Goal: Task Accomplishment & Management: Manage account settings

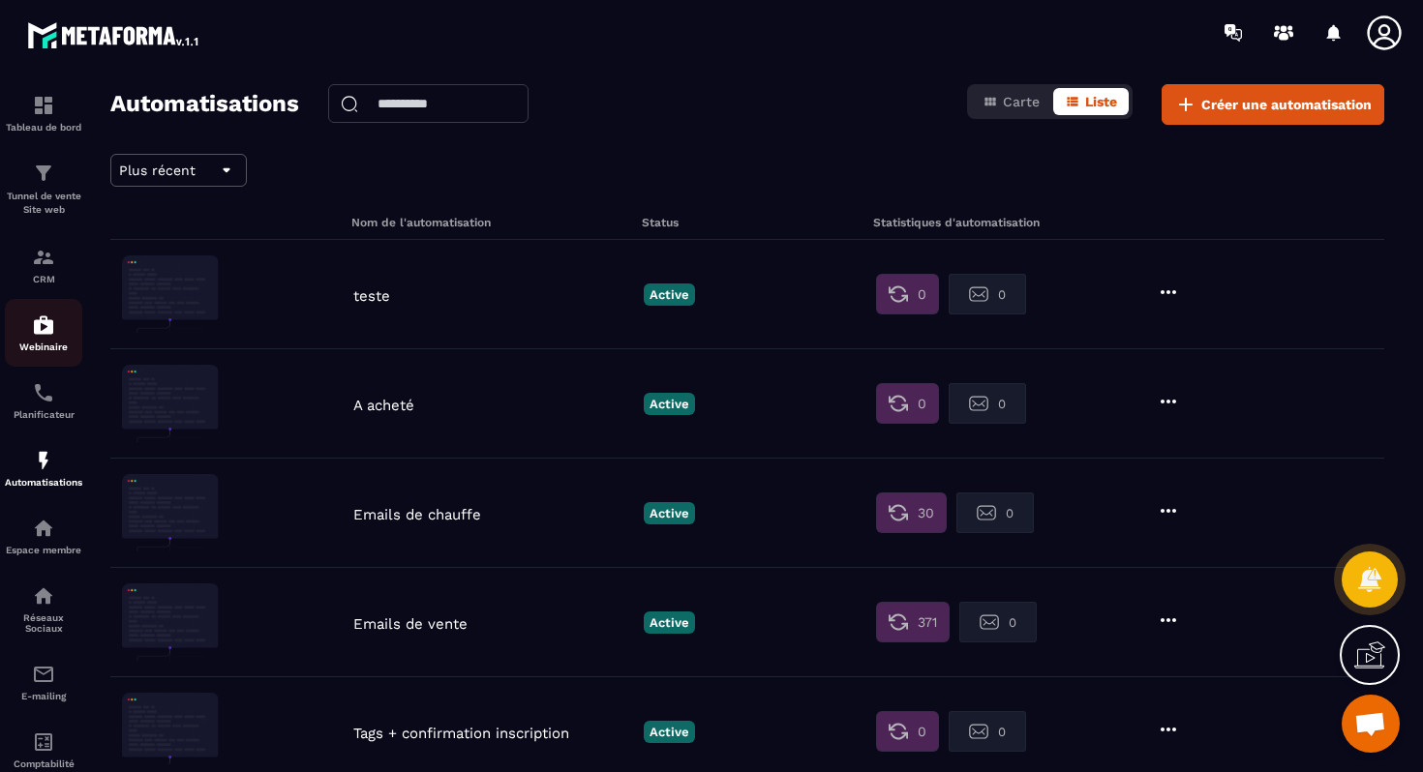
click at [51, 336] on img at bounding box center [43, 325] width 23 height 23
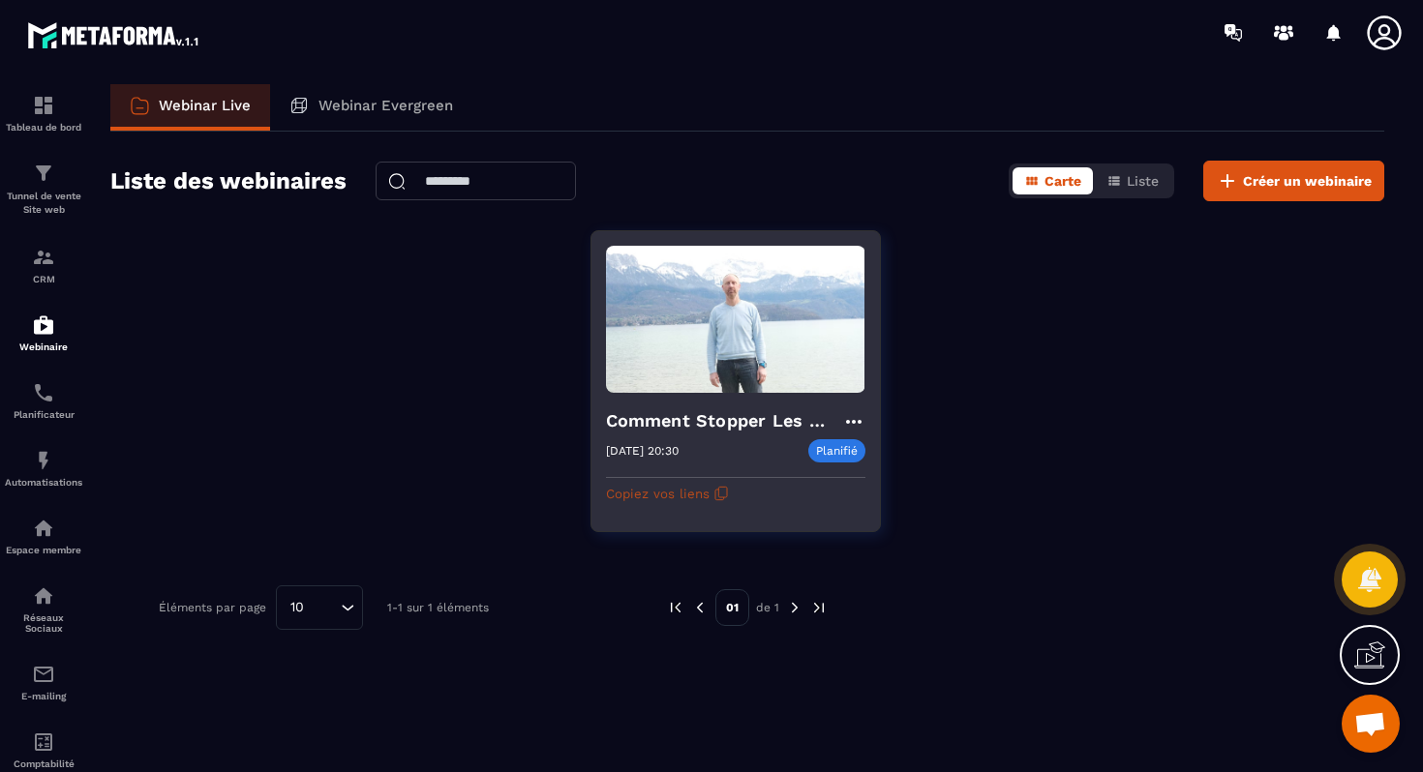
click at [720, 496] on icon "button" at bounding box center [720, 493] width 15 height 15
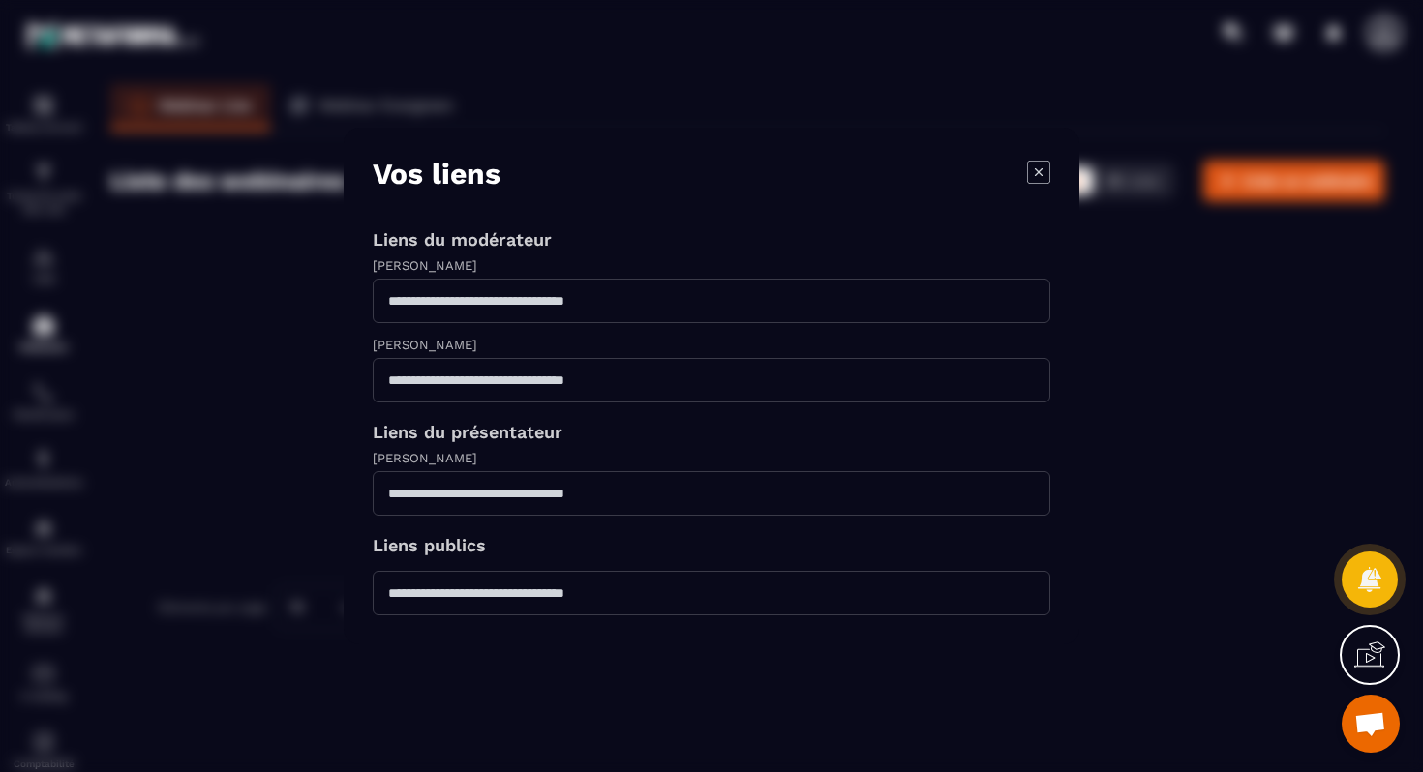
click at [1181, 494] on div "Modal window" at bounding box center [711, 386] width 1423 height 772
click at [1034, 171] on icon "Modal window" at bounding box center [1038, 172] width 23 height 23
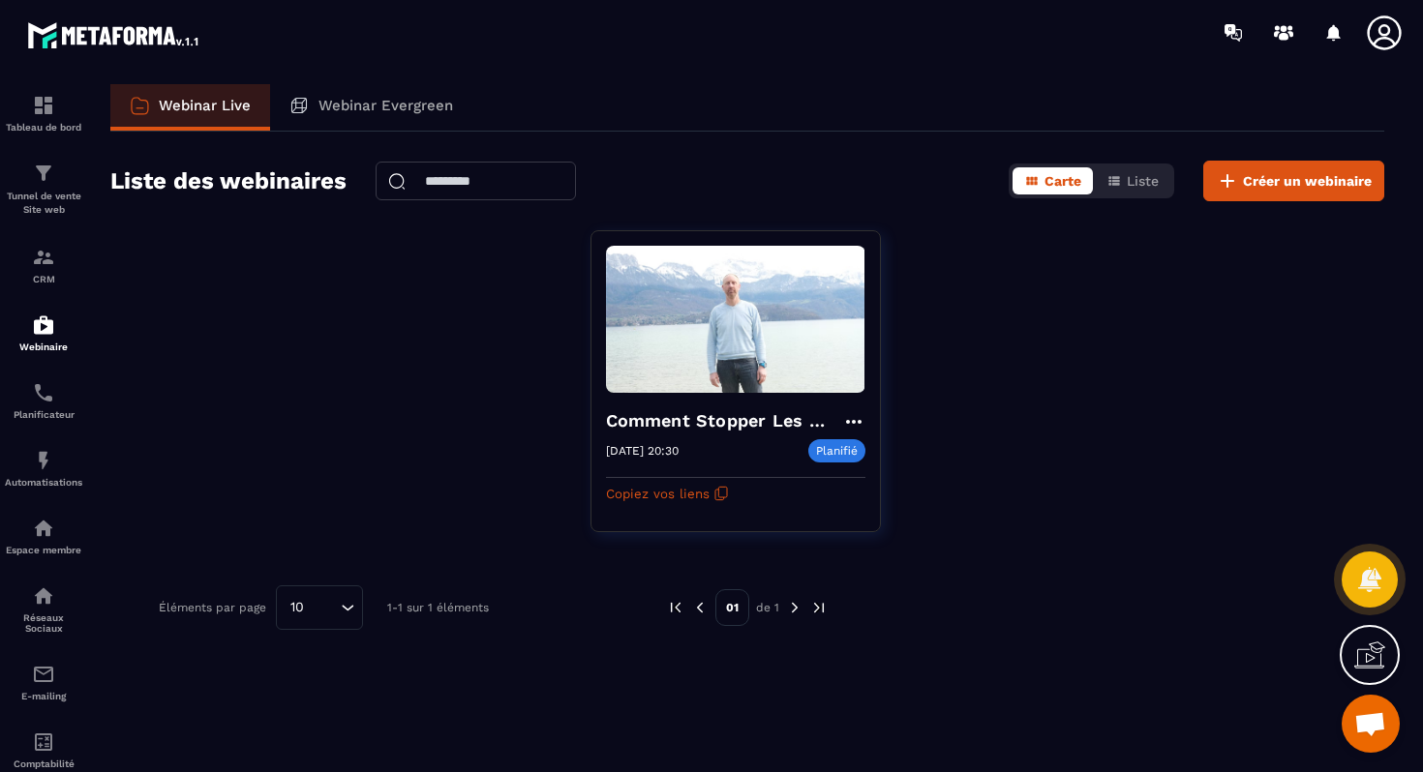
click at [378, 107] on p "Webinar Evergreen" at bounding box center [385, 105] width 135 height 17
click at [246, 107] on p "Webinar Live" at bounding box center [205, 105] width 92 height 17
click at [41, 191] on p "Tunnel de vente Site web" at bounding box center [43, 203] width 77 height 27
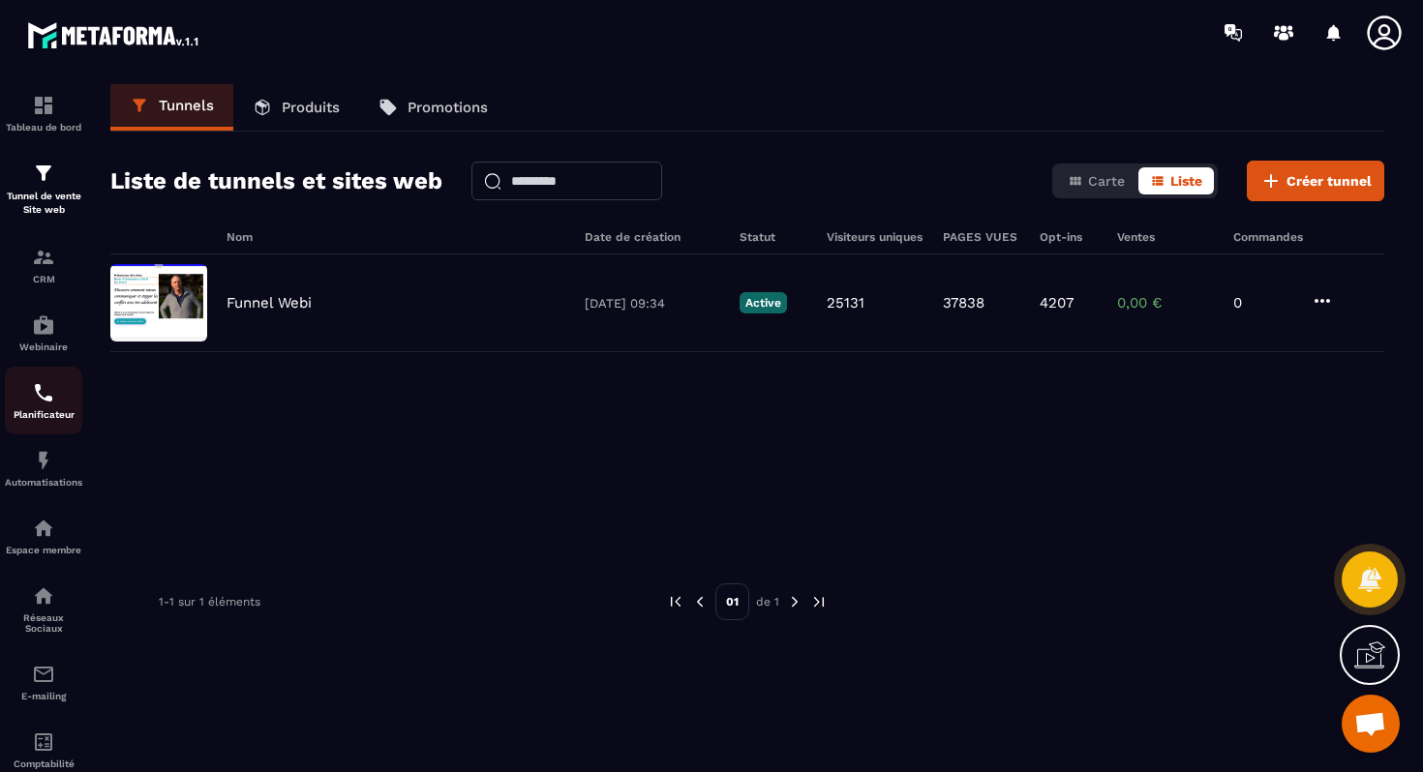
click at [45, 420] on p "Planificateur" at bounding box center [43, 414] width 77 height 11
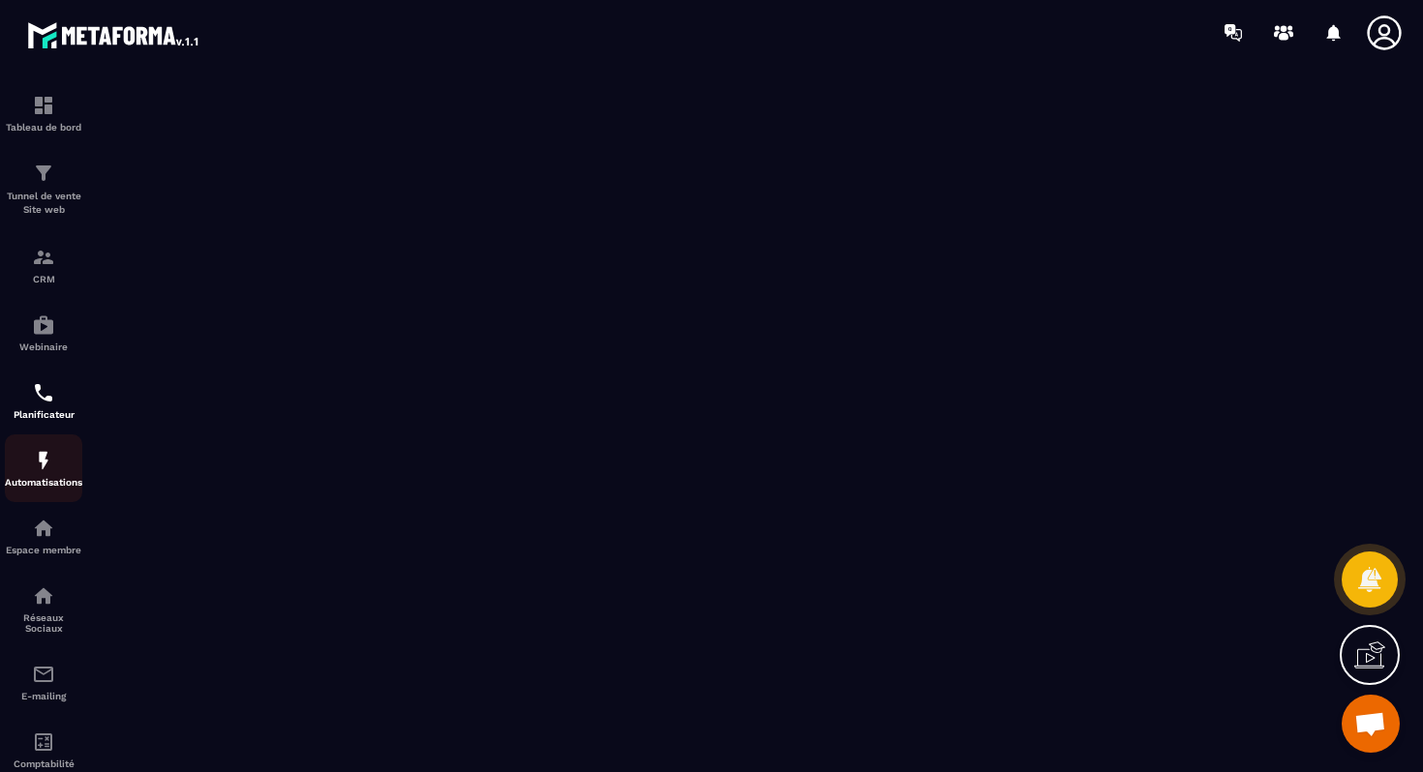
click at [45, 480] on div "Automatisations" at bounding box center [43, 468] width 77 height 39
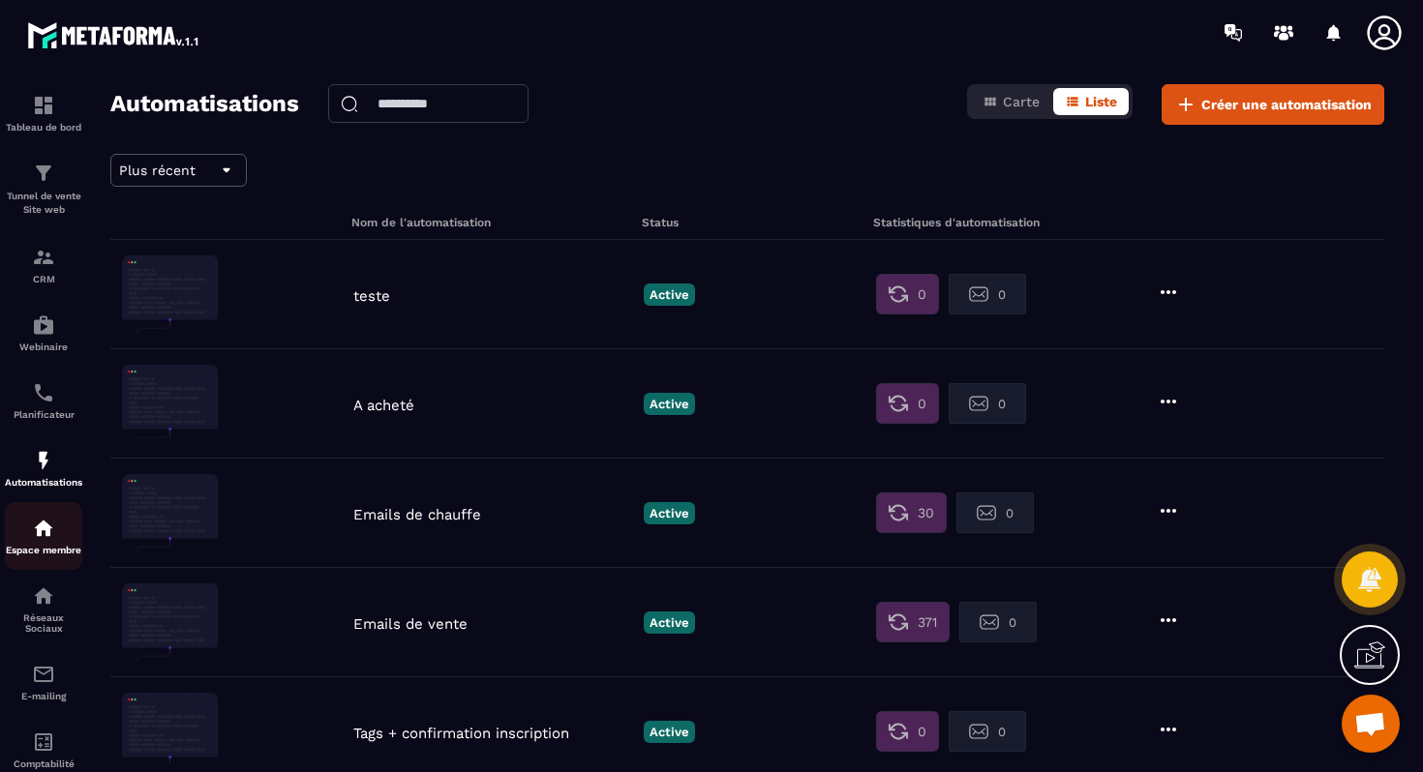
click at [38, 531] on img at bounding box center [43, 528] width 23 height 23
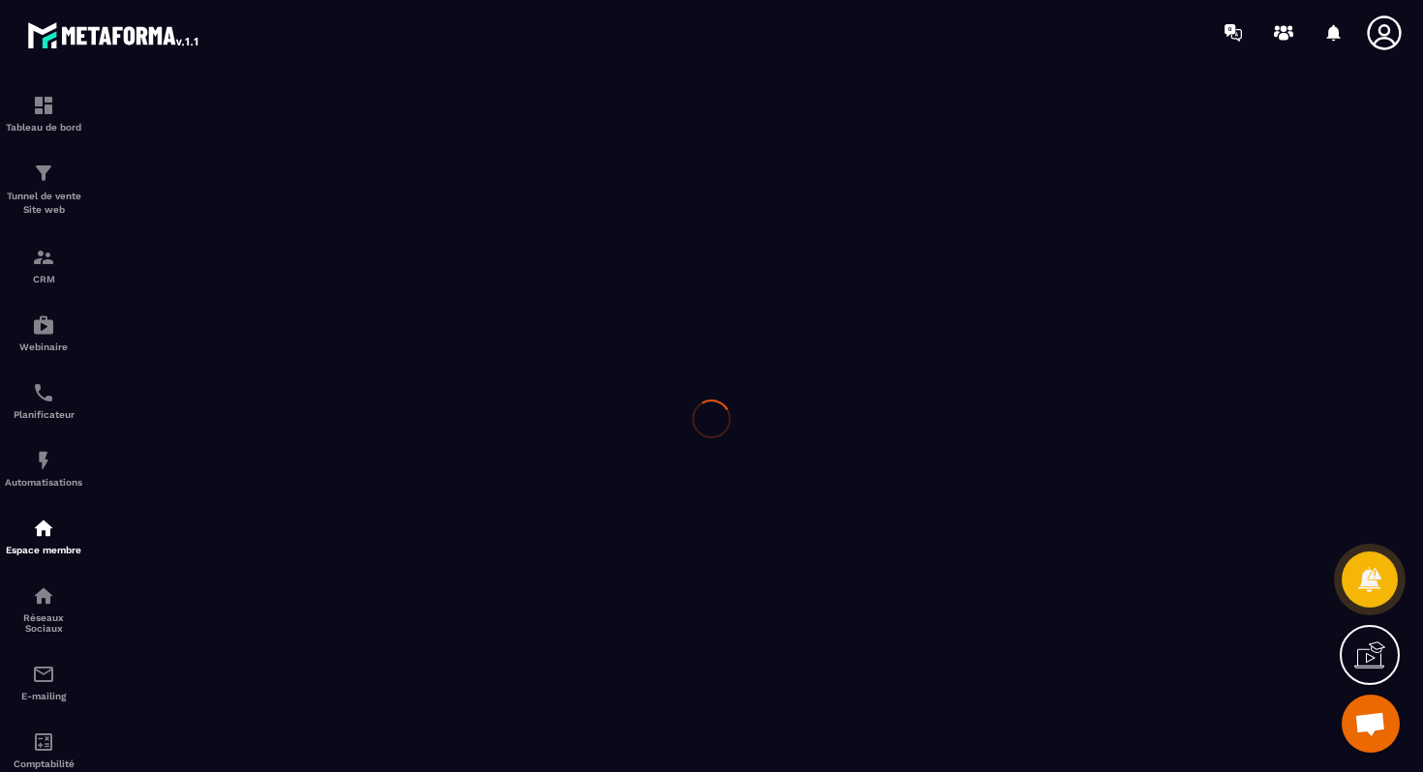
click at [33, 616] on div at bounding box center [711, 418] width 1423 height 707
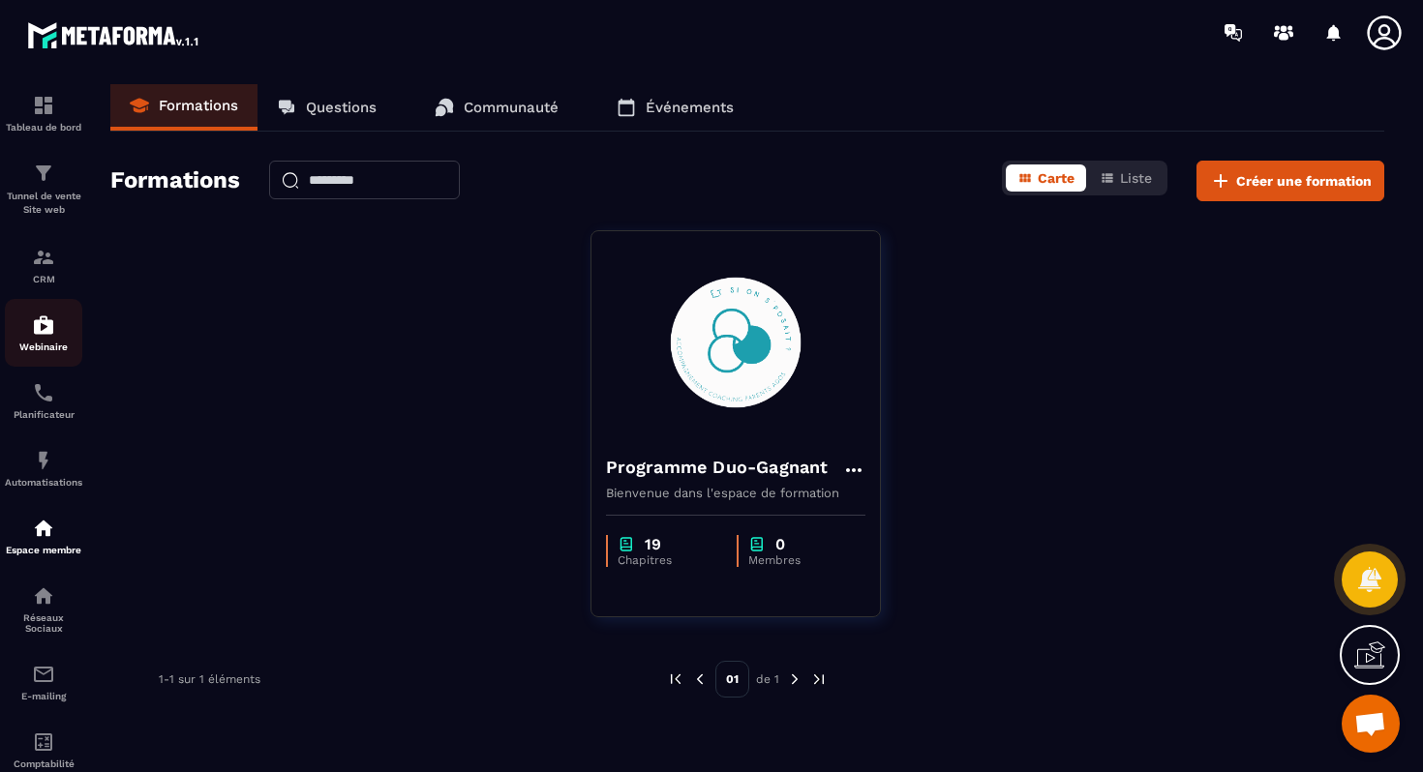
click at [45, 316] on img at bounding box center [43, 325] width 23 height 23
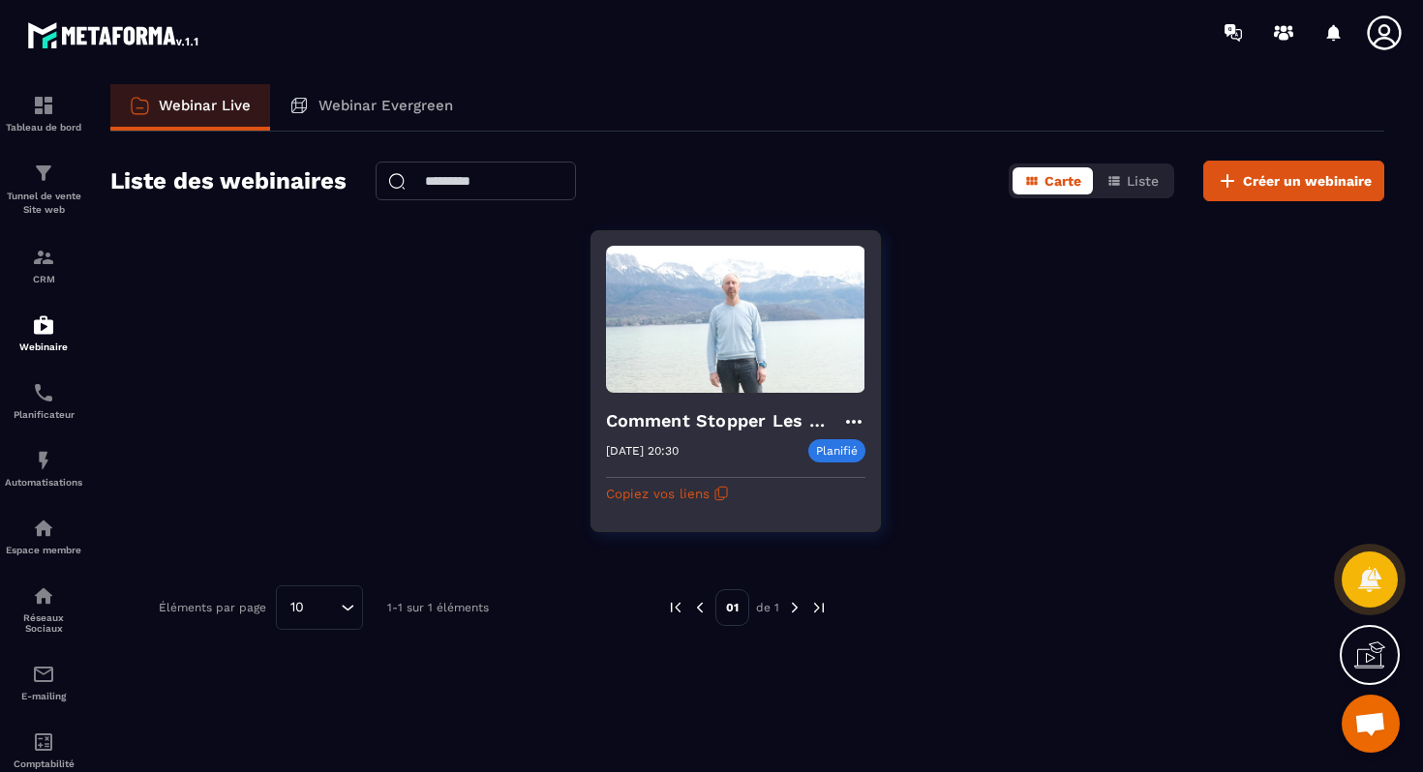
click at [858, 419] on icon at bounding box center [853, 421] width 23 height 23
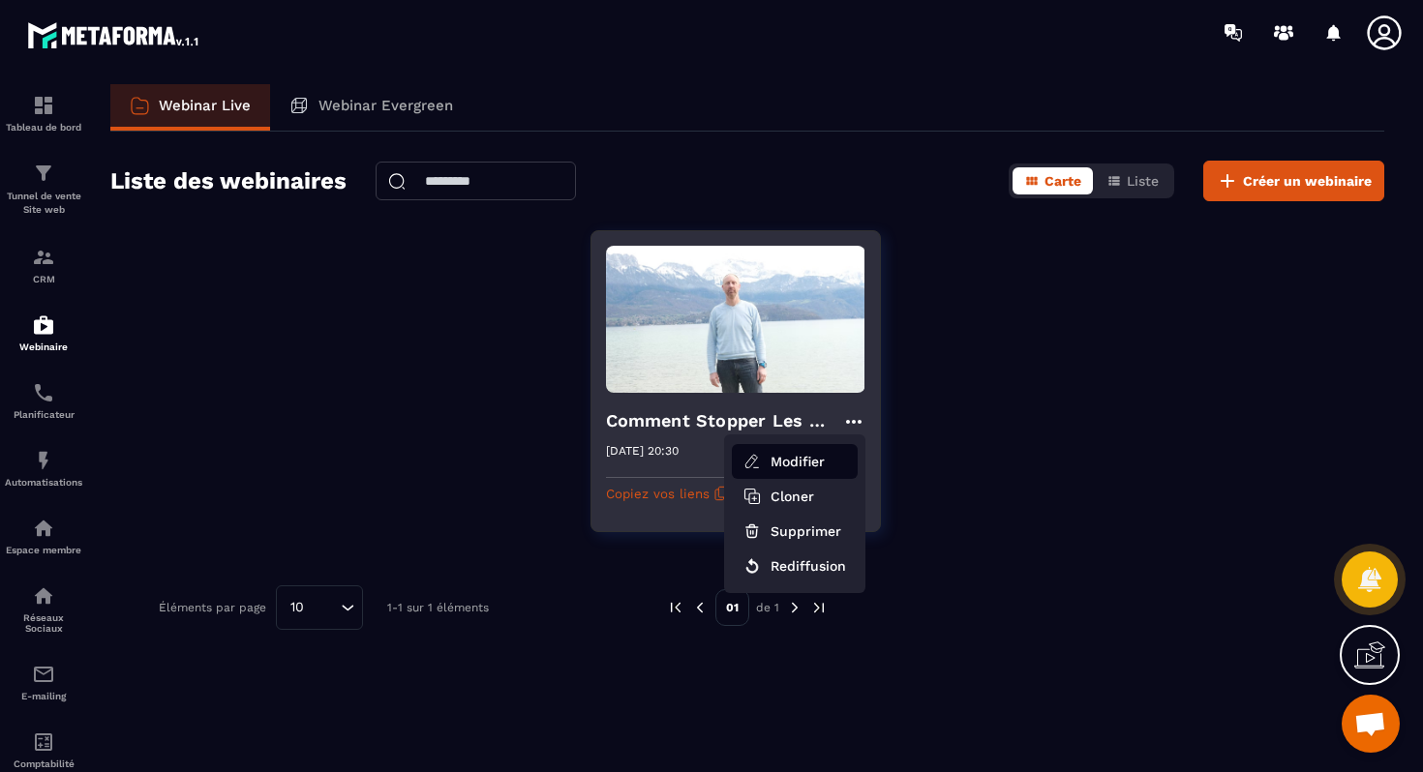
click at [801, 460] on button "Modifier" at bounding box center [795, 461] width 126 height 35
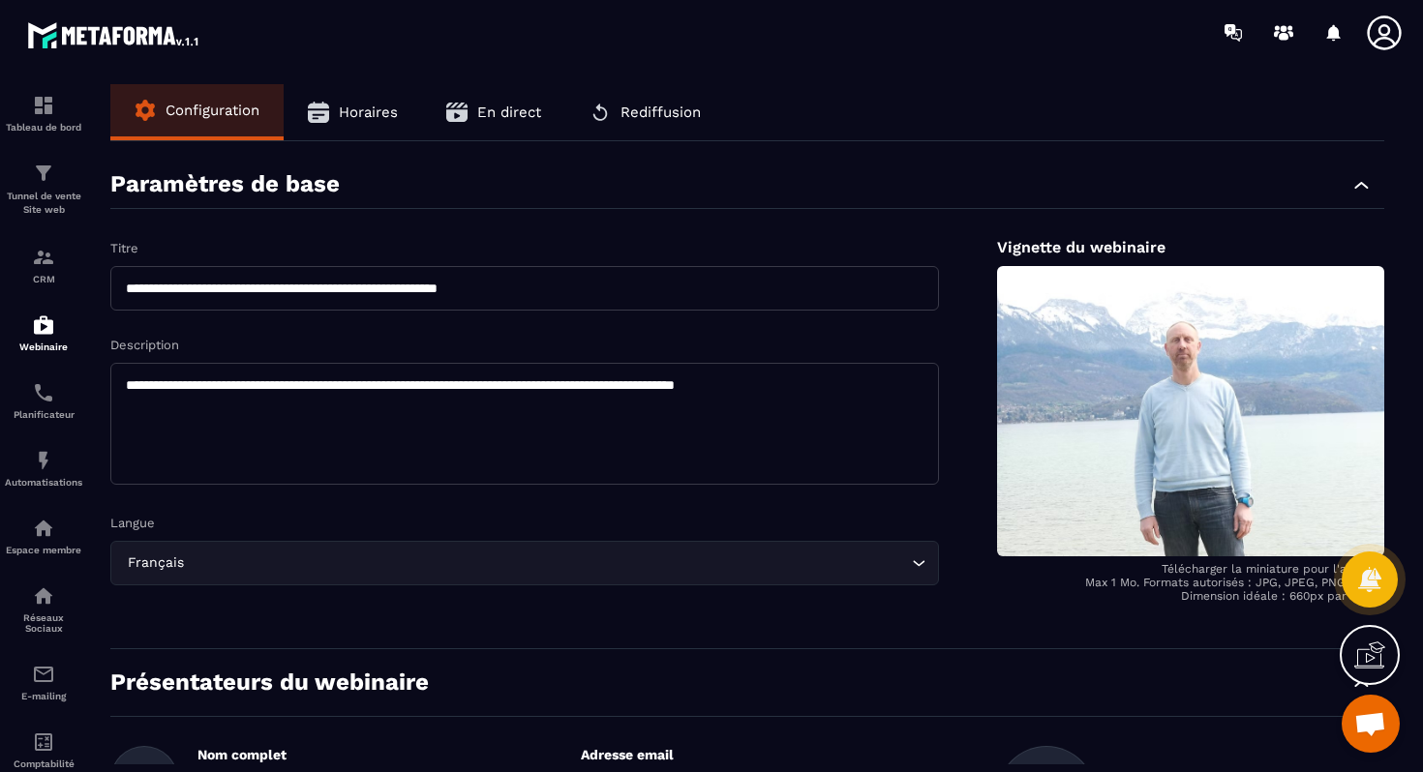
click at [362, 97] on button "Horaires" at bounding box center [353, 112] width 138 height 56
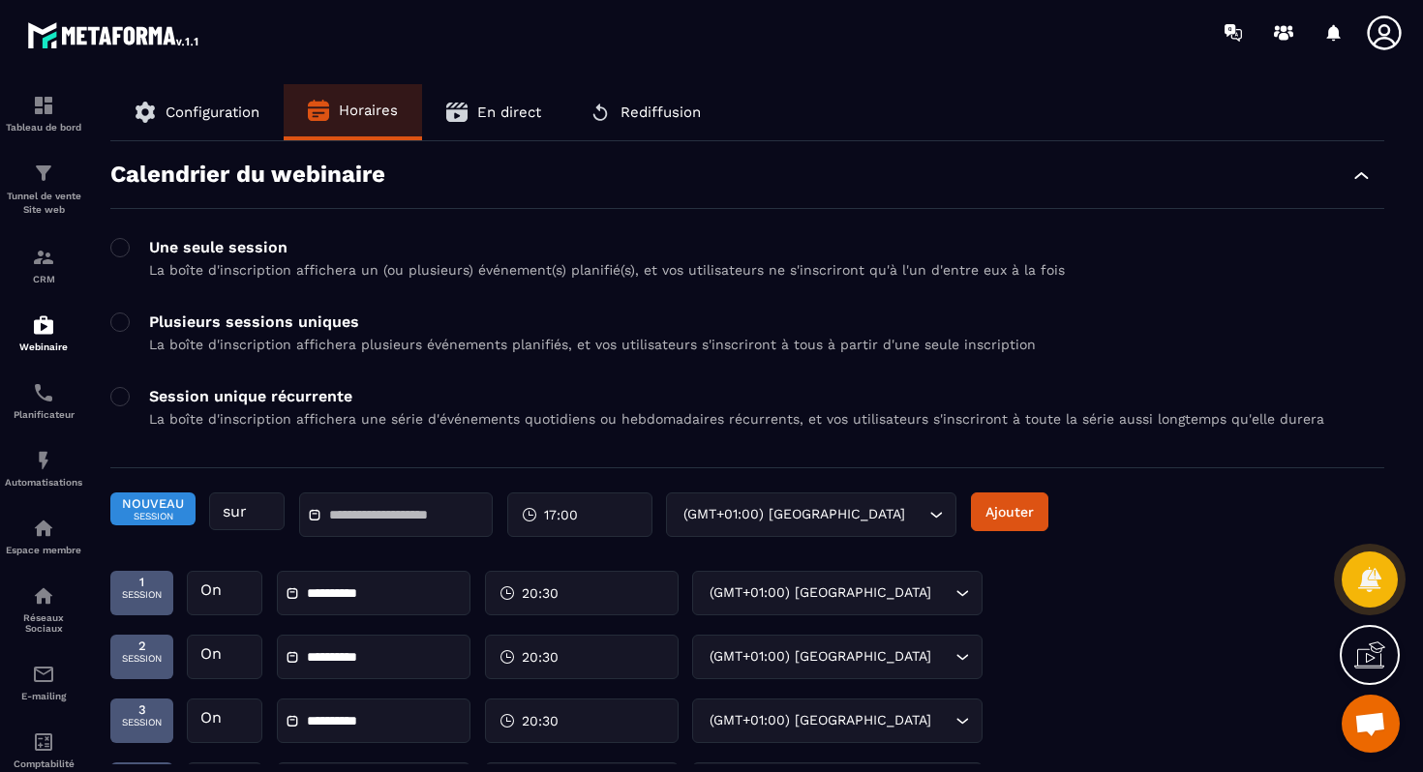
click at [208, 125] on button "Configuration" at bounding box center [196, 112] width 173 height 56
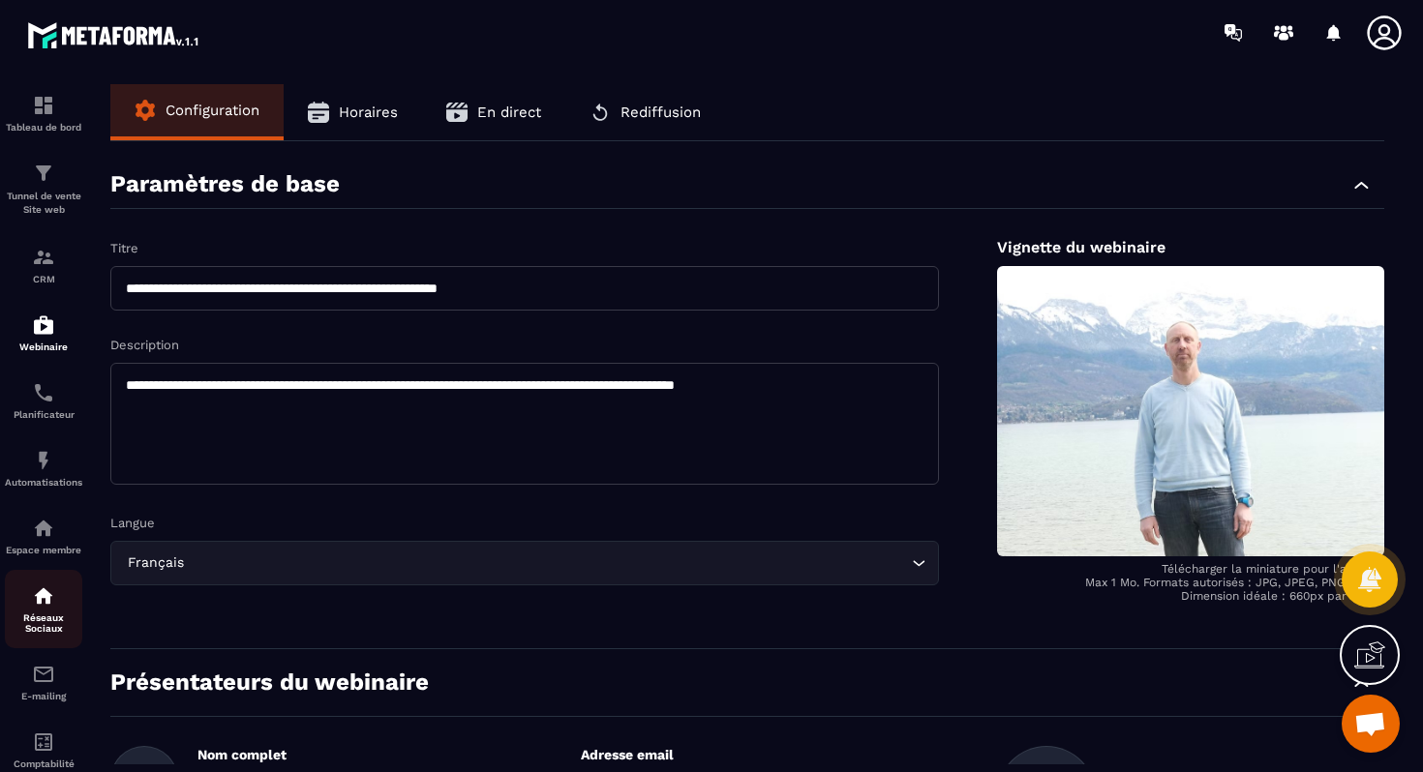
scroll to position [53, 0]
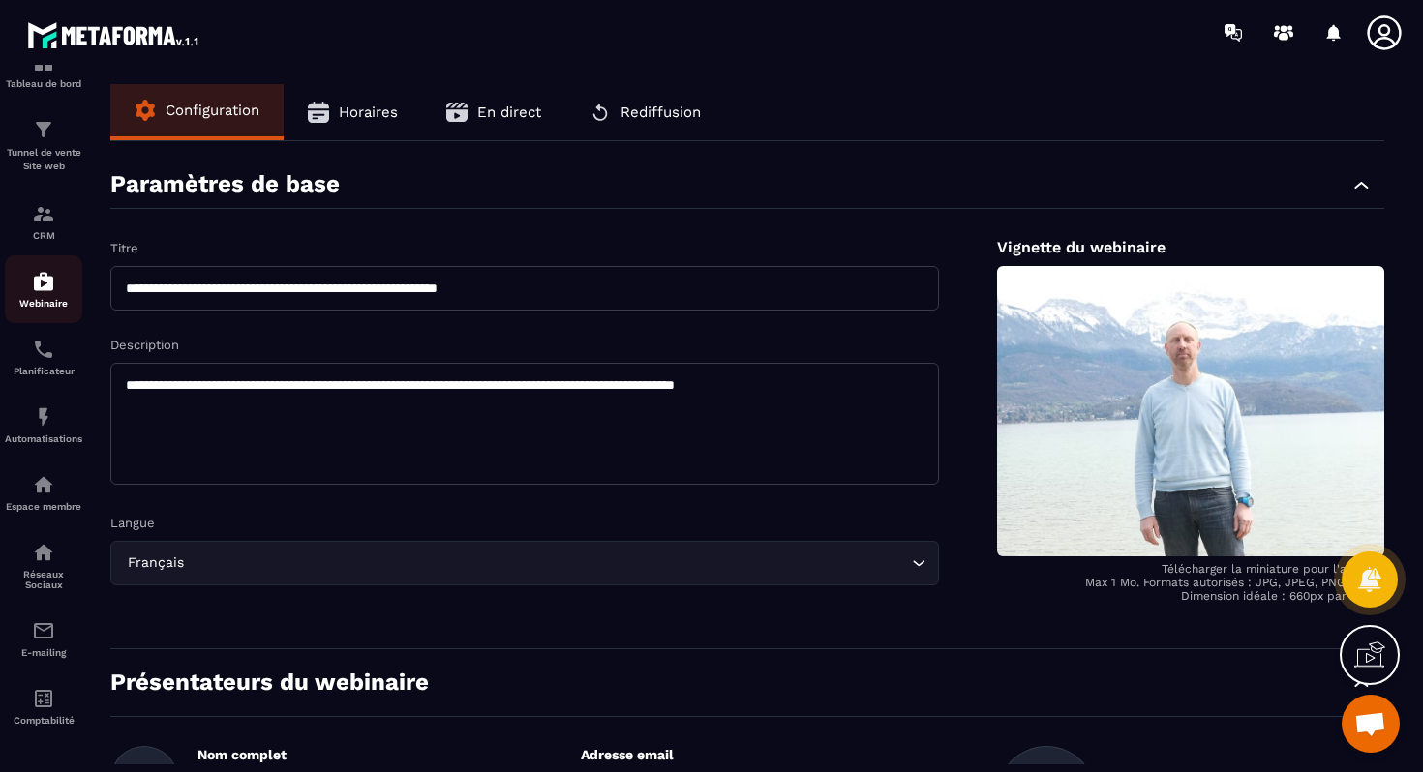
click at [38, 286] on div "Webinaire" at bounding box center [43, 289] width 77 height 39
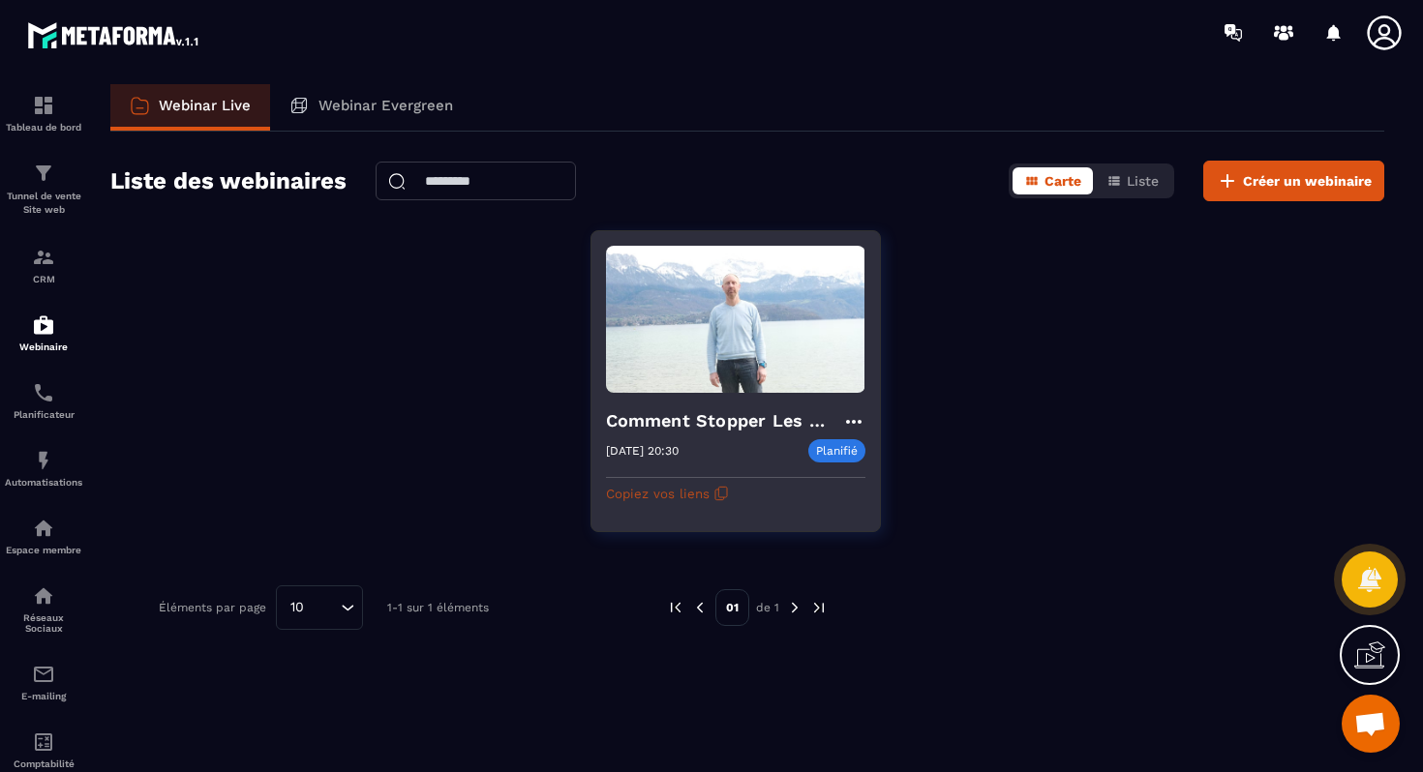
click at [707, 495] on button "Copiez vos liens" at bounding box center [667, 493] width 123 height 31
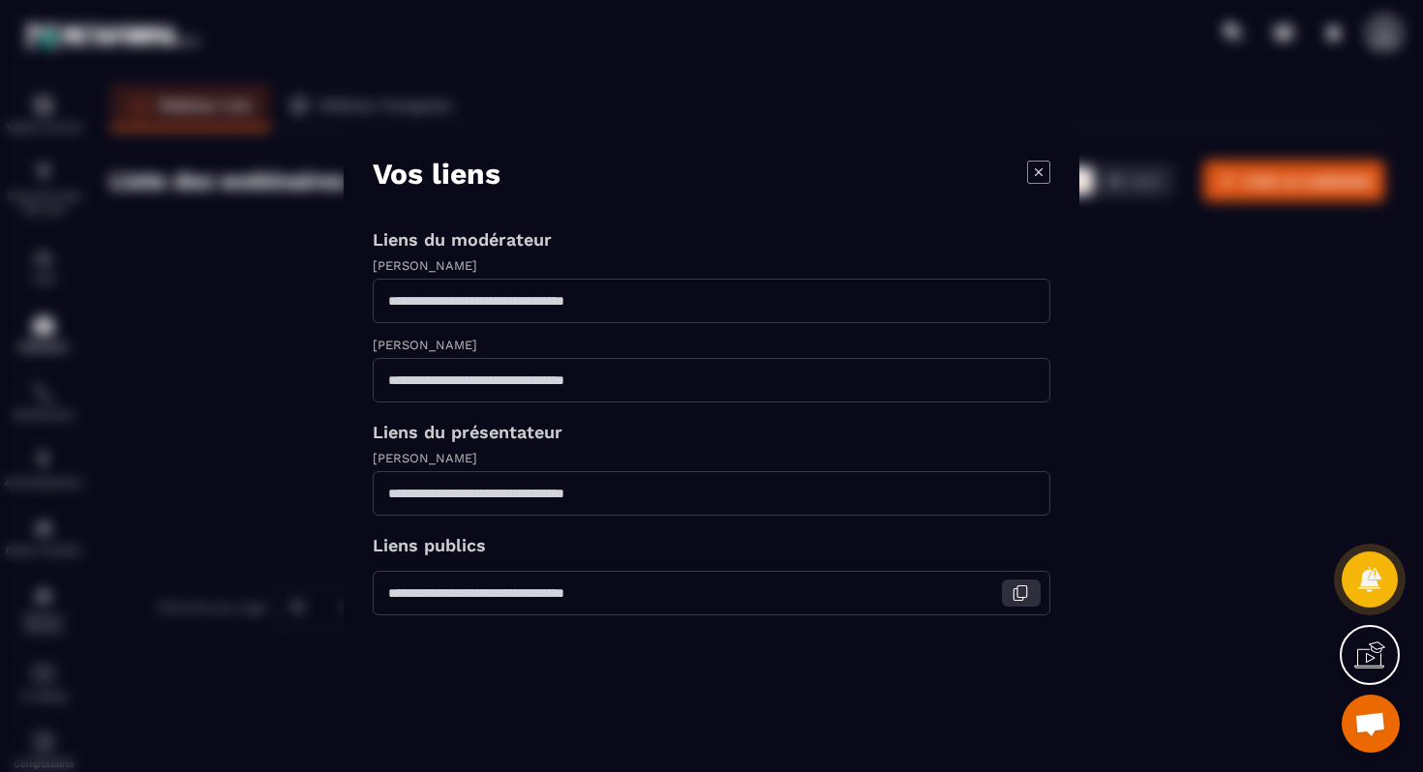
click at [1009, 591] on button "Modal window" at bounding box center [1021, 593] width 39 height 27
click at [1038, 165] on icon "Modal window" at bounding box center [1038, 172] width 23 height 23
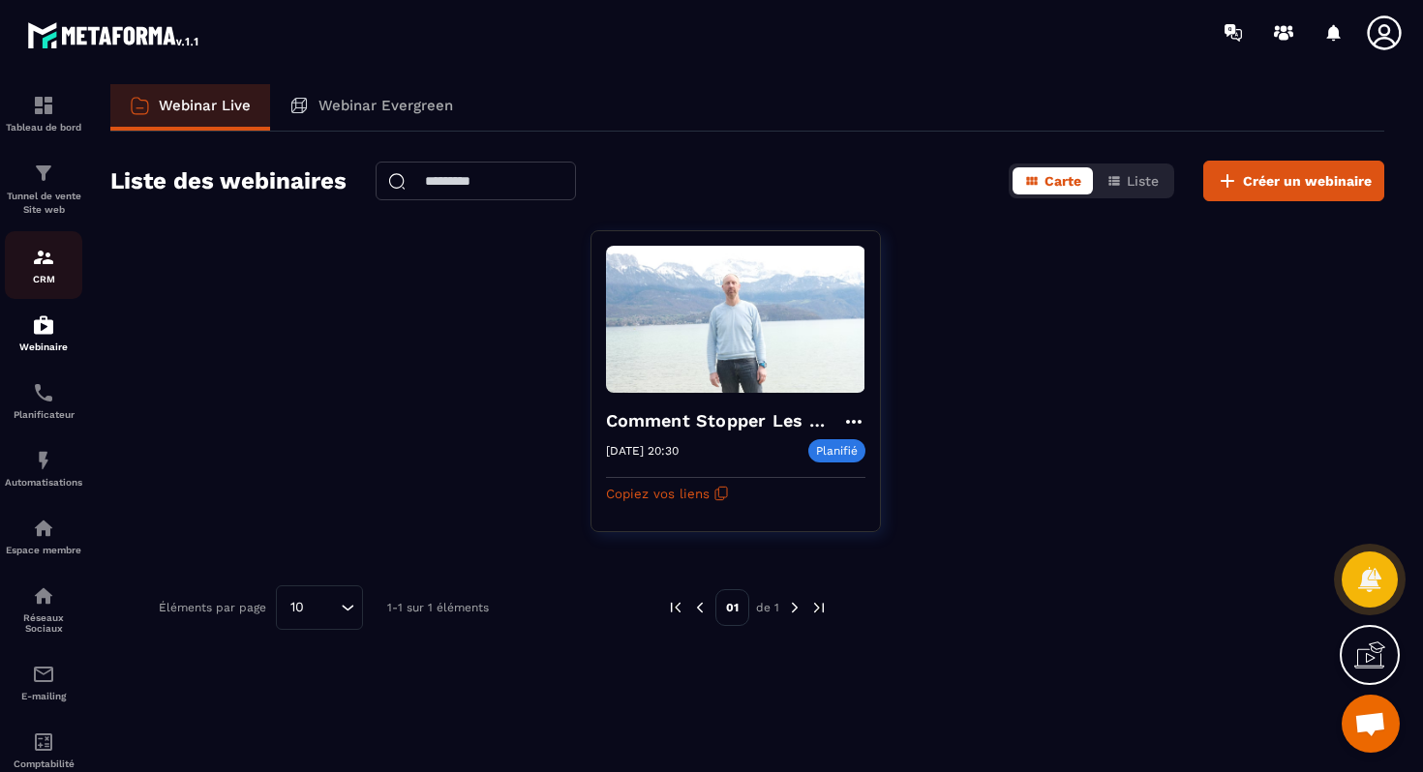
click at [30, 269] on div "CRM" at bounding box center [43, 265] width 77 height 39
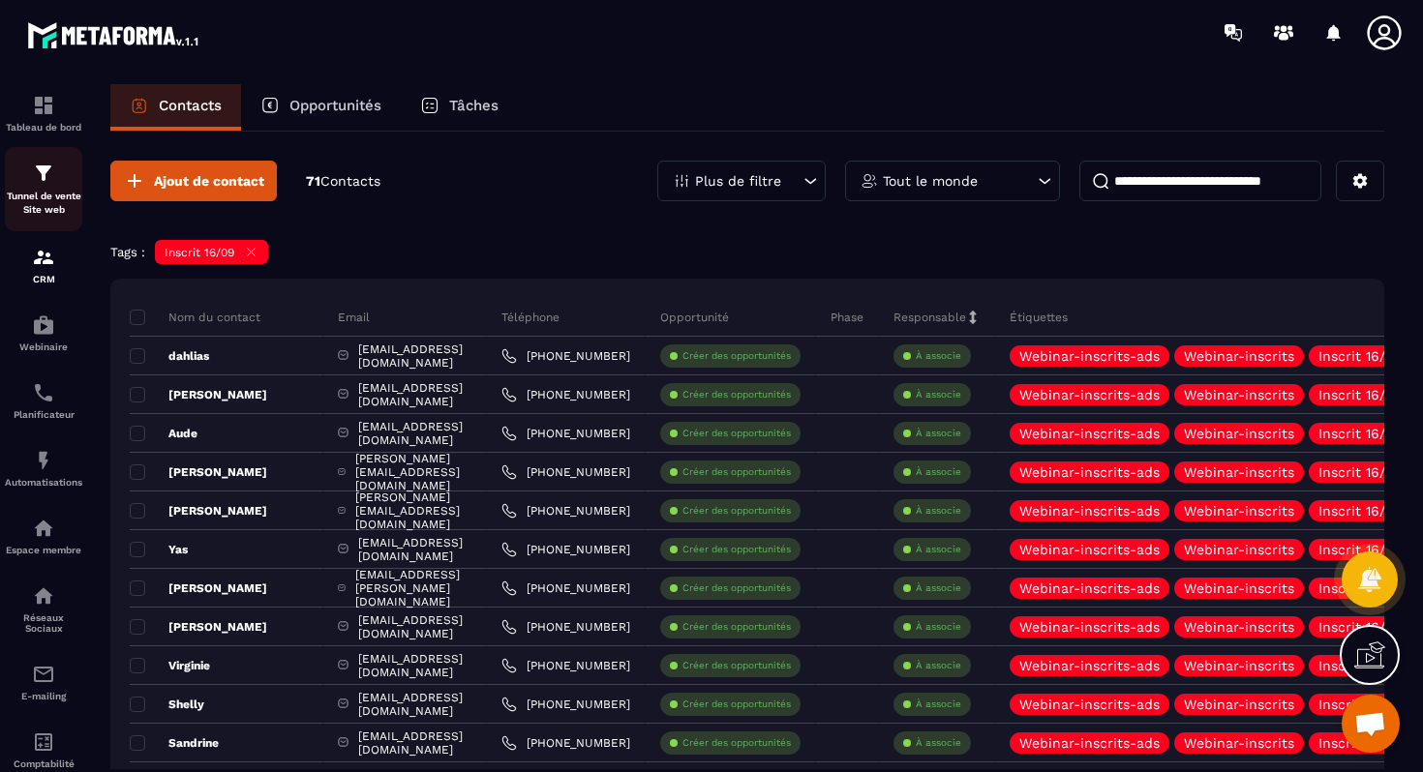
click at [38, 180] on img at bounding box center [43, 173] width 23 height 23
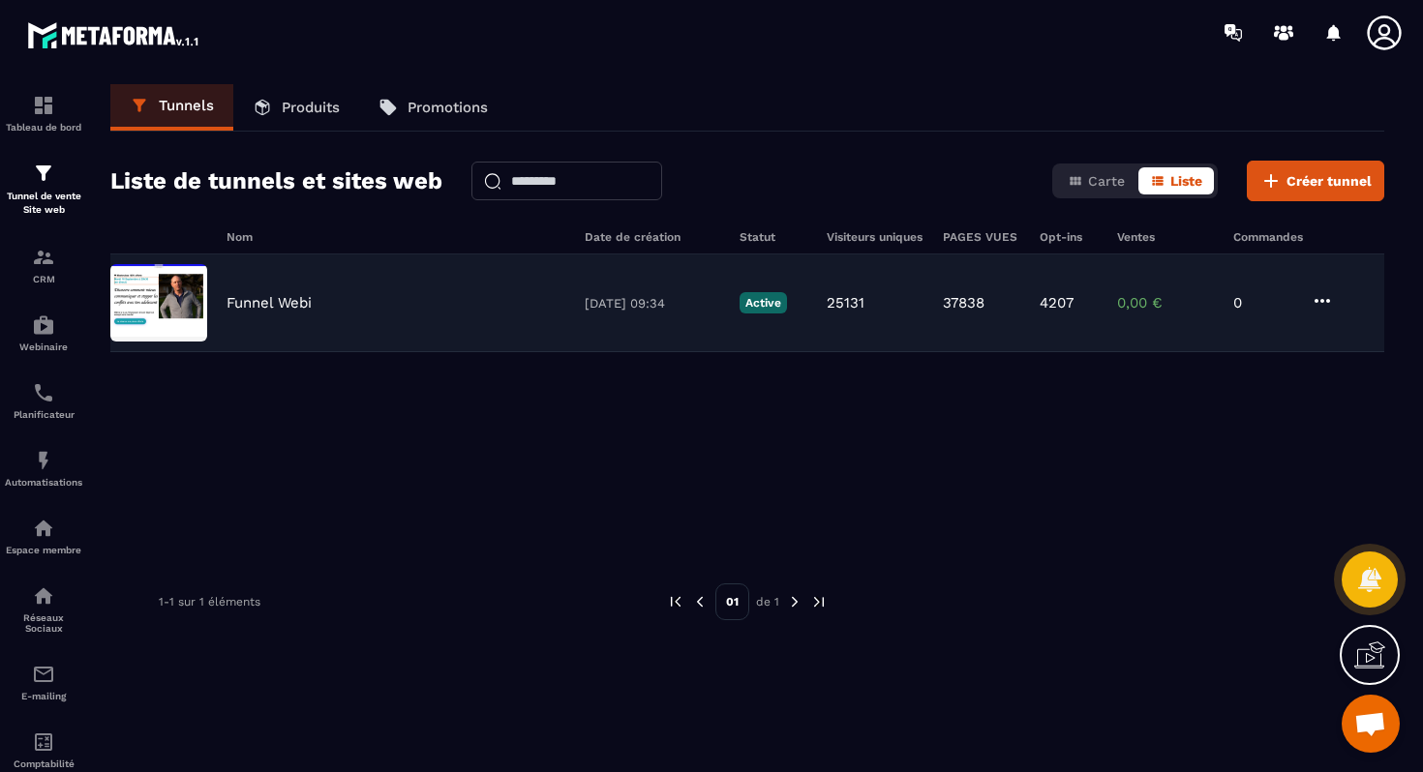
click at [268, 314] on div "Funnel Webi 28/03/2025 09:34 Active 25131 37838 4207 0,00 € 0" at bounding box center [747, 304] width 1274 height 98
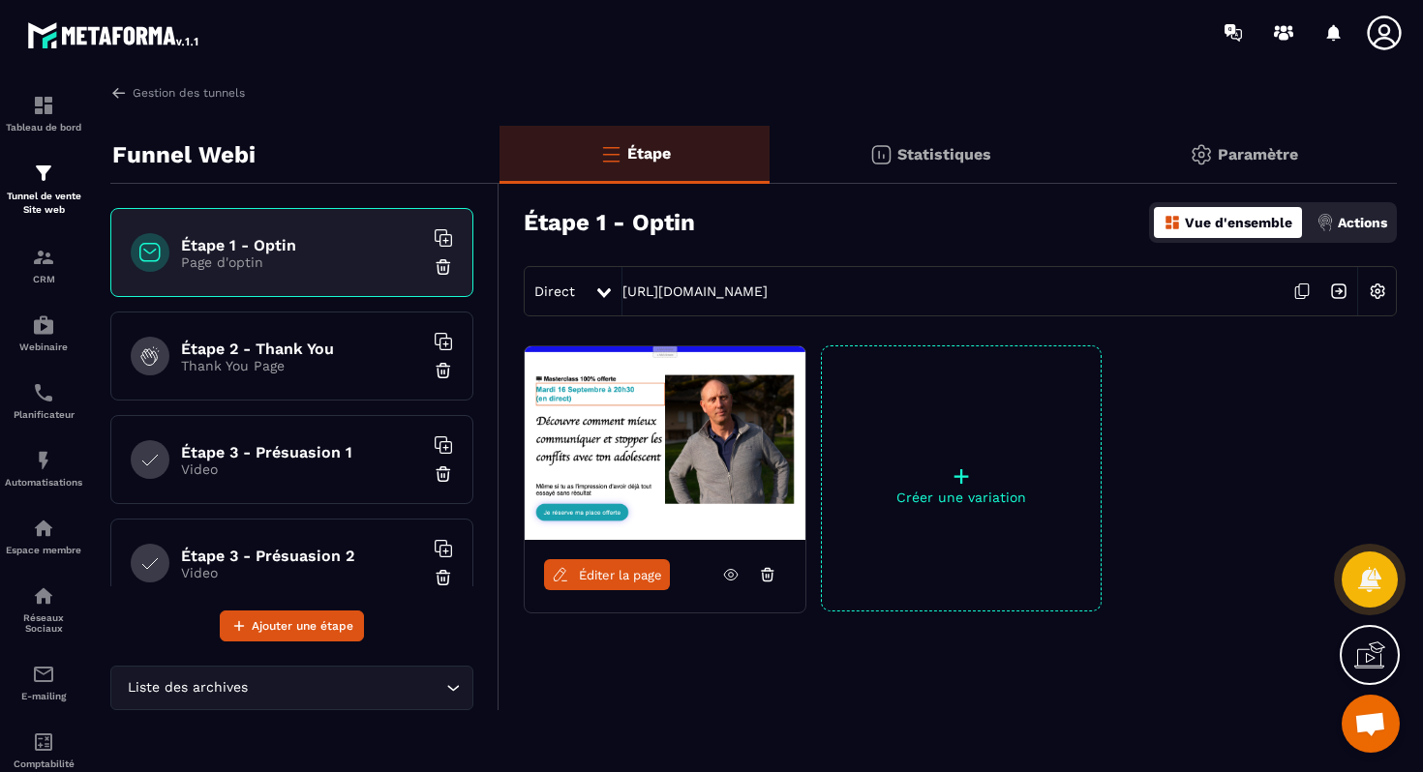
click at [318, 346] on h6 "Étape 2 - Thank You" at bounding box center [302, 349] width 242 height 18
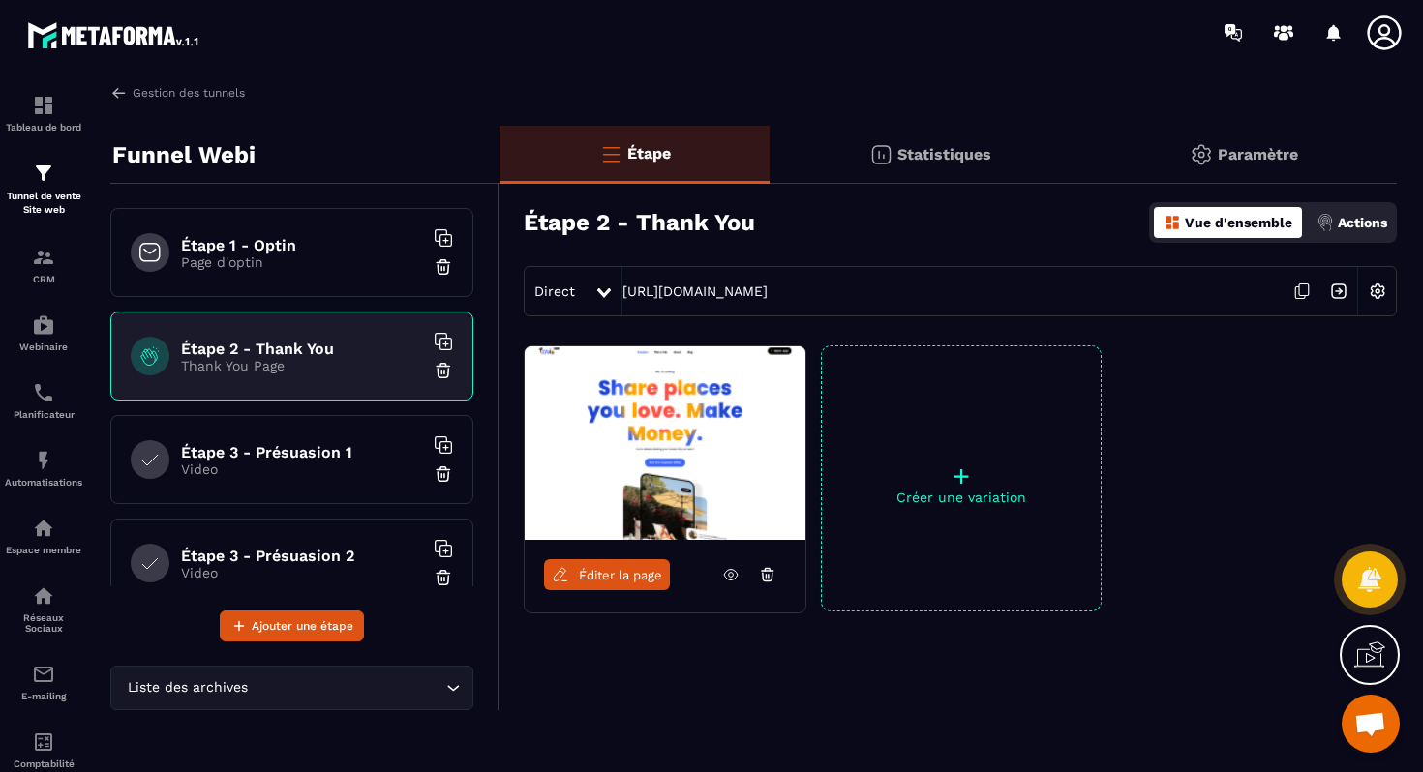
click at [637, 573] on span "Éditer la page" at bounding box center [620, 575] width 83 height 15
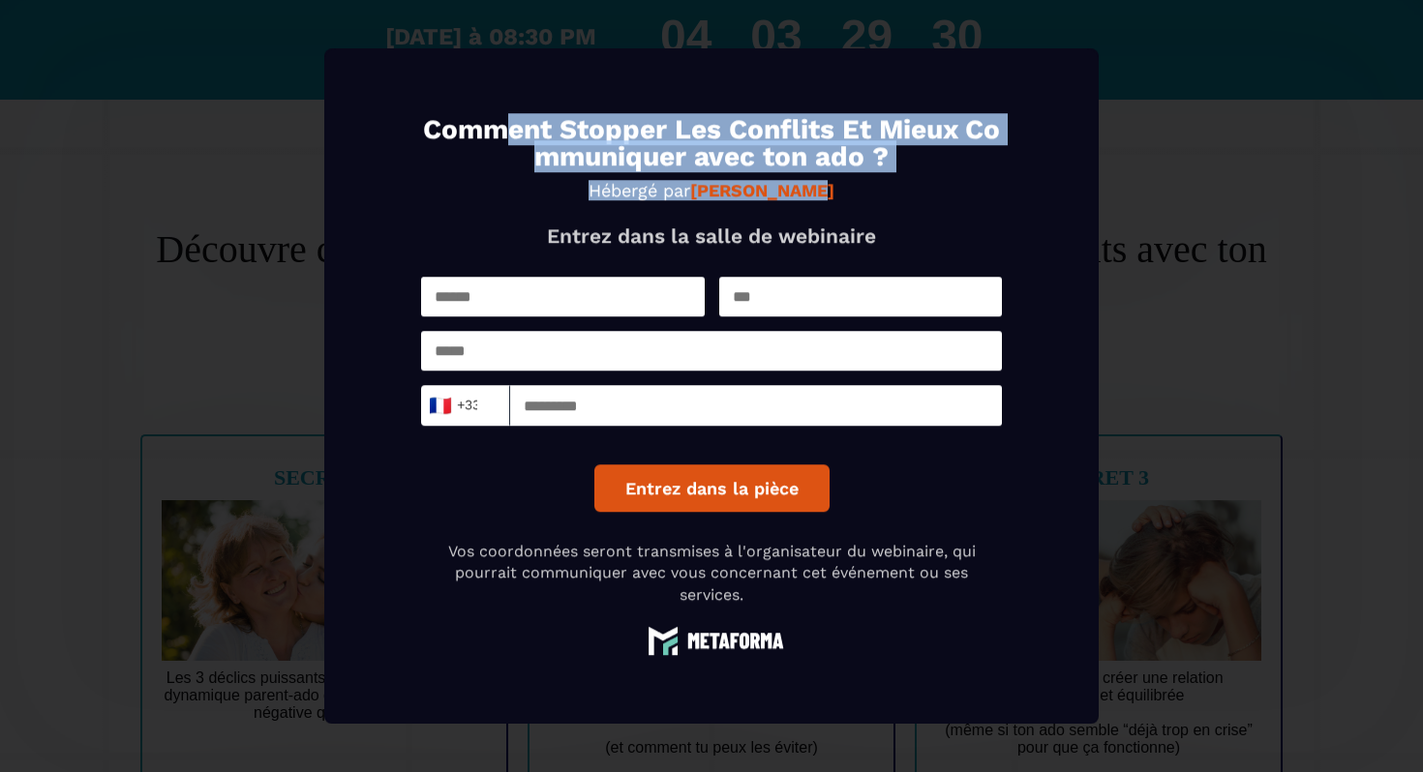
drag, startPoint x: 500, startPoint y: 121, endPoint x: 917, endPoint y: 195, distance: 423.7
click at [918, 195] on div "Comment Stopper Les Conflits Et Mieux Communiquer avec ton ado ? Hébergé par [P…" at bounding box center [711, 182] width 581 height 132
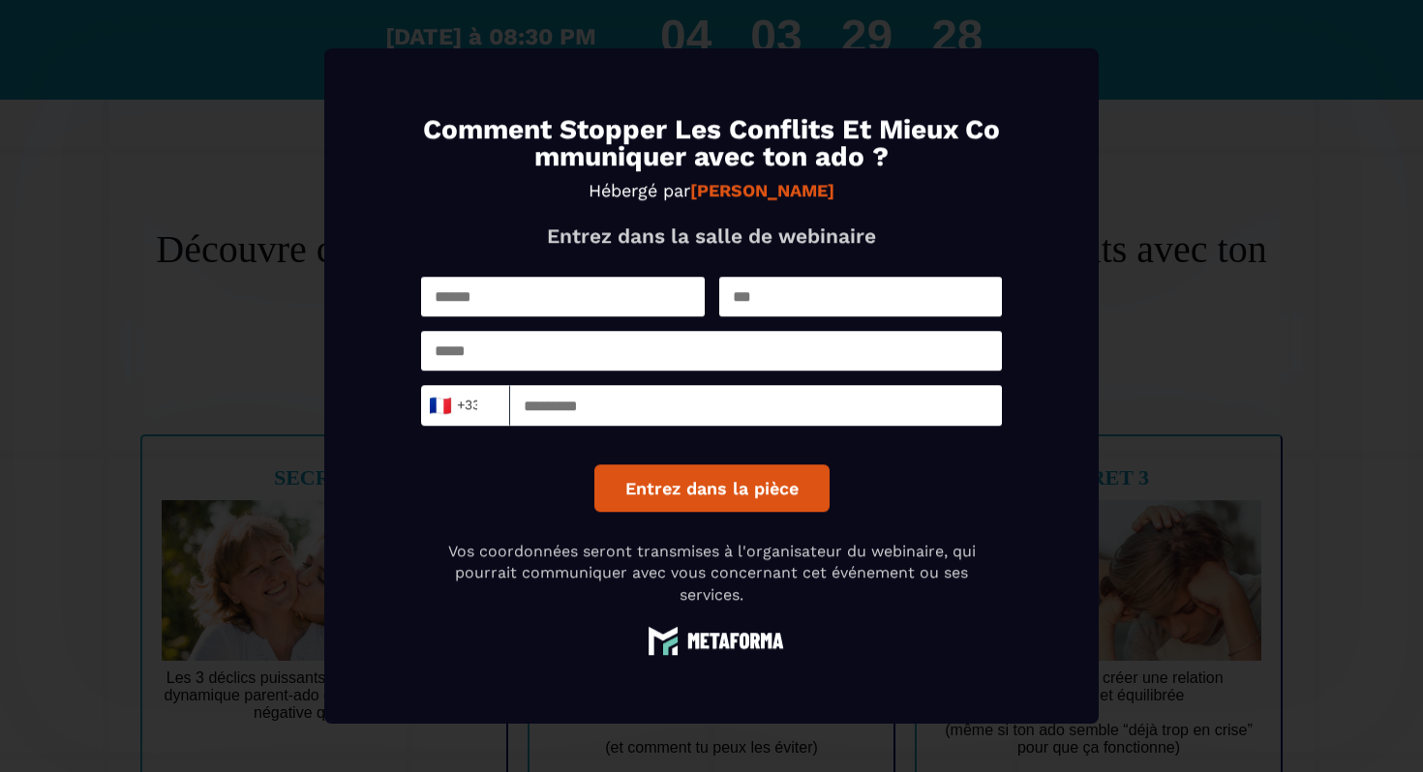
click at [579, 279] on input "Modal window" at bounding box center [563, 297] width 284 height 40
type input "****"
type input "*****"
type input "**********"
type input "*********"
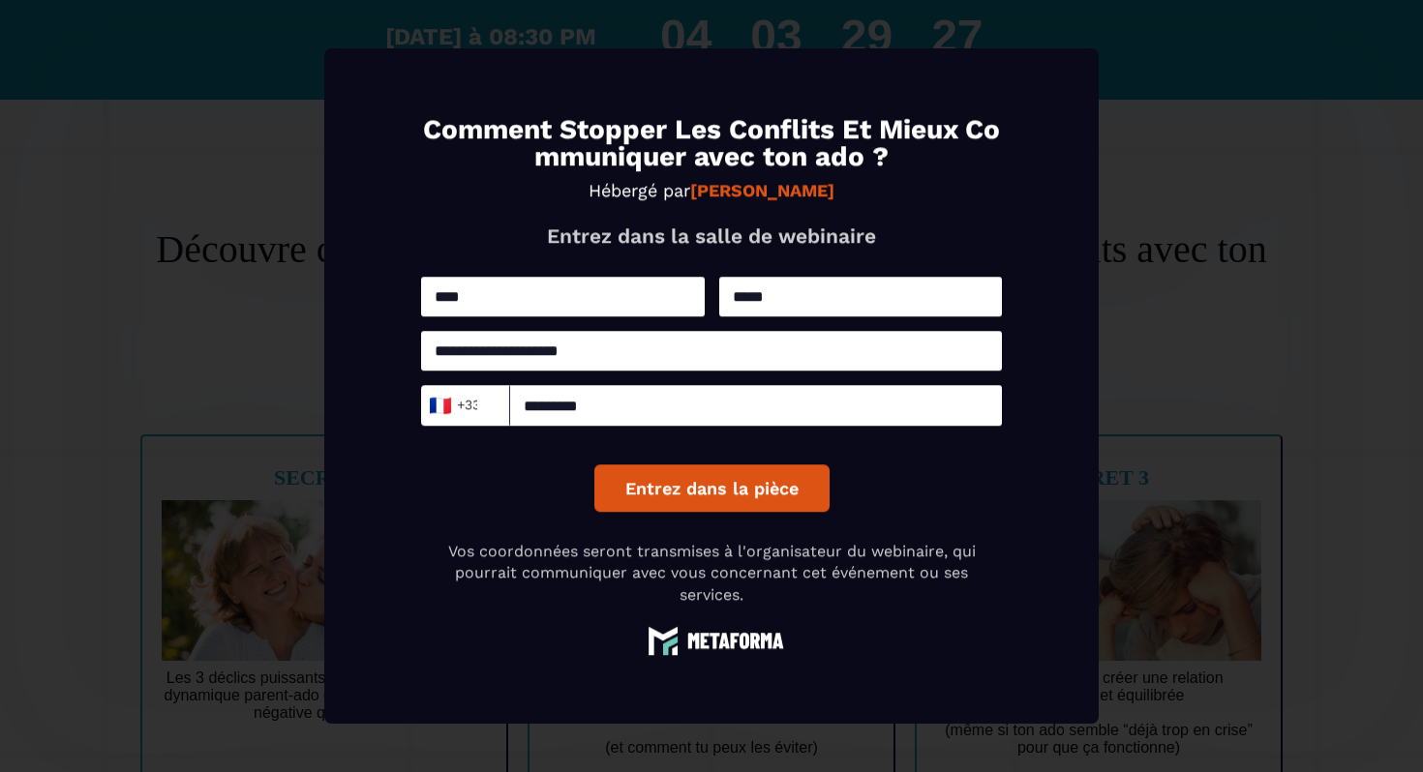
click at [660, 489] on button "Entrez dans la pièce" at bounding box center [711, 488] width 235 height 47
